Goal: Task Accomplishment & Management: Use online tool/utility

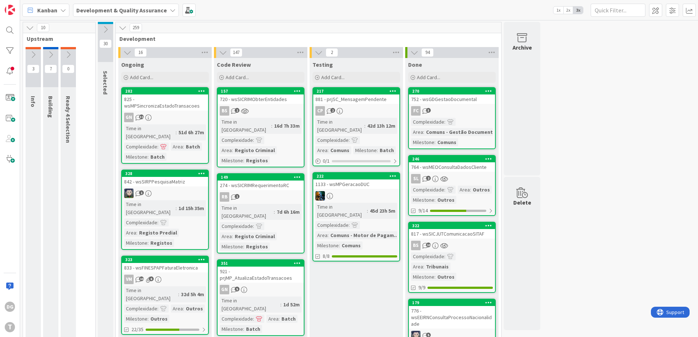
click at [348, 203] on div "Time in [GEOGRAPHIC_DATA]" at bounding box center [340, 211] width 51 height 16
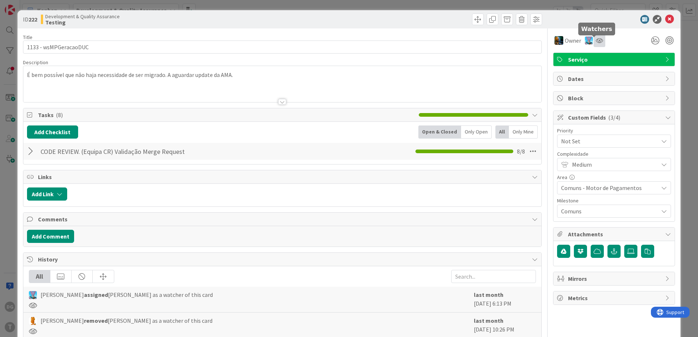
click at [596, 43] on icon at bounding box center [599, 41] width 7 height 6
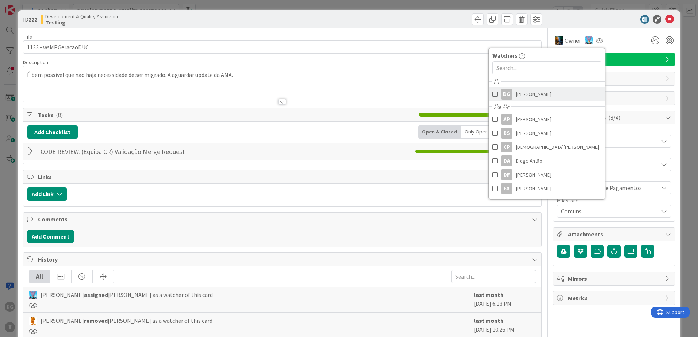
click at [539, 96] on link "DG [PERSON_NAME]" at bounding box center [547, 94] width 116 height 14
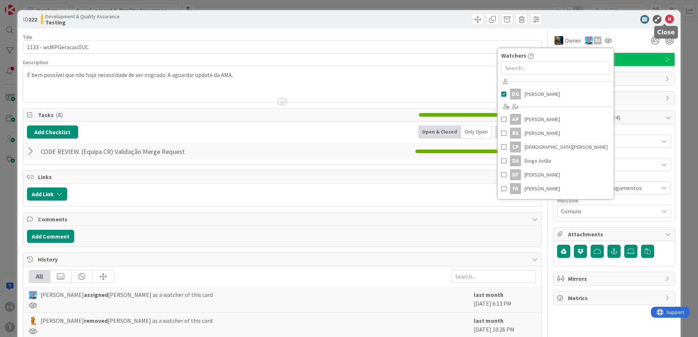
click at [666, 23] on icon at bounding box center [669, 19] width 9 height 9
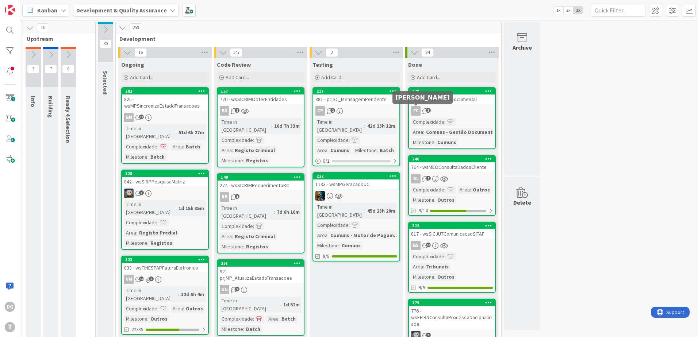
click at [380, 110] on div "CP 2" at bounding box center [356, 110] width 86 height 9
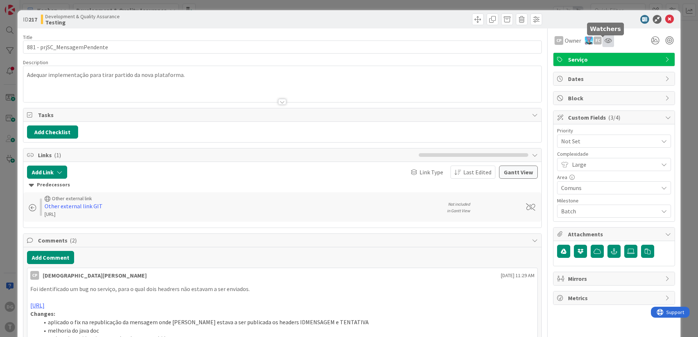
click at [604, 40] on icon at bounding box center [607, 41] width 7 height 6
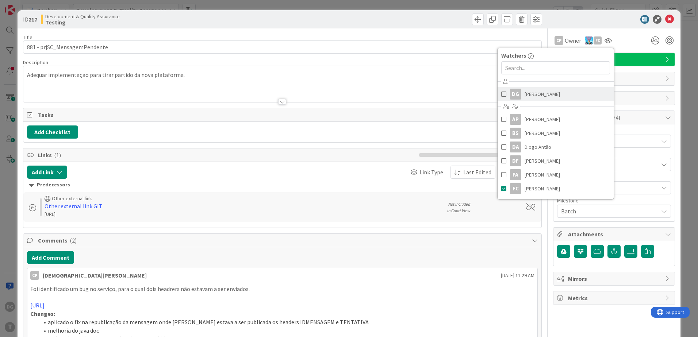
click at [552, 98] on link "DG [PERSON_NAME]" at bounding box center [555, 94] width 116 height 14
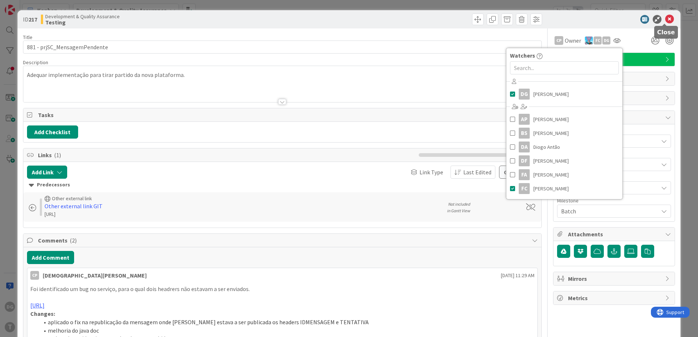
click at [666, 16] on icon at bounding box center [669, 19] width 9 height 9
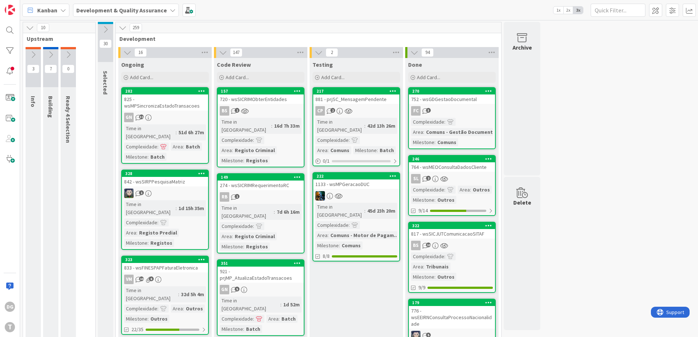
click at [378, 192] on div at bounding box center [356, 195] width 86 height 9
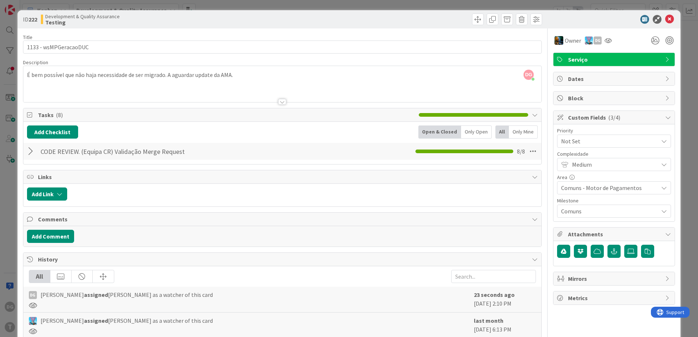
click at [33, 150] on div at bounding box center [31, 151] width 9 height 13
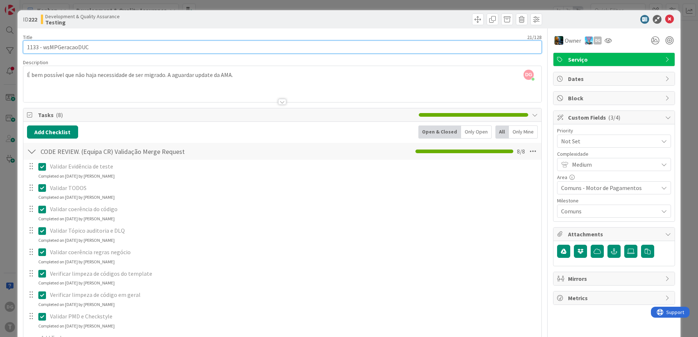
drag, startPoint x: 125, startPoint y: 46, endPoint x: 44, endPoint y: 46, distance: 81.4
click at [44, 46] on input "1133 - wsMPGeracaoDUC" at bounding box center [282, 47] width 519 height 13
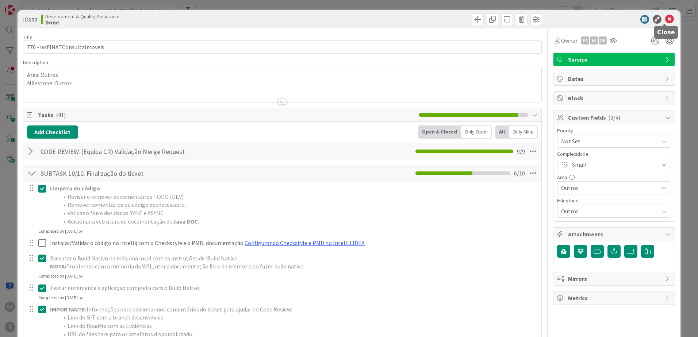
click at [665, 20] on icon at bounding box center [669, 19] width 9 height 9
